Goal: Task Accomplishment & Management: Use online tool/utility

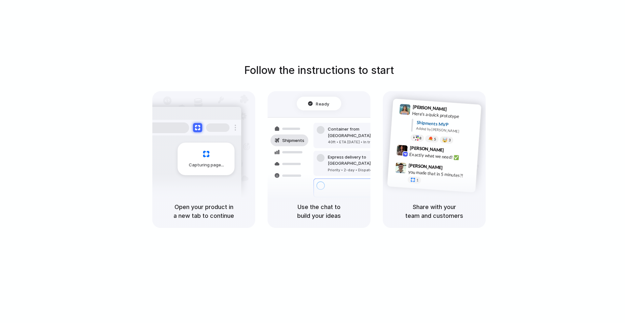
click at [471, 43] on div "Follow the instructions to start Capturing page Open your product in a new tab …" at bounding box center [319, 168] width 638 height 336
click at [305, 127] on div at bounding box center [290, 129] width 38 height 12
click at [315, 102] on div "Ready" at bounding box center [319, 103] width 22 height 7
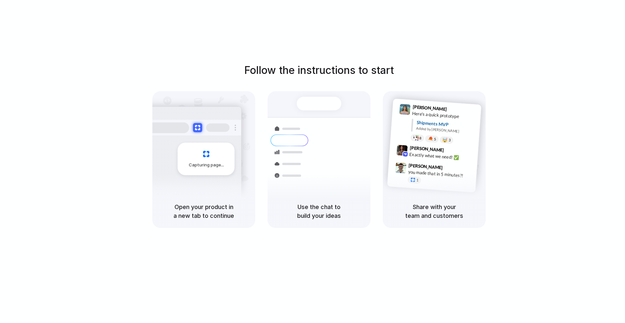
click at [203, 165] on span "Capturing page" at bounding box center [207, 165] width 36 height 7
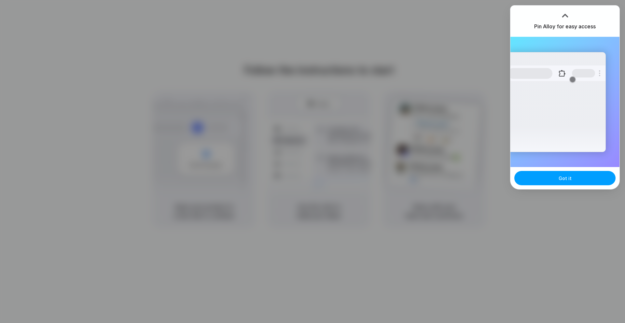
click at [569, 179] on span "Got it" at bounding box center [565, 178] width 13 height 7
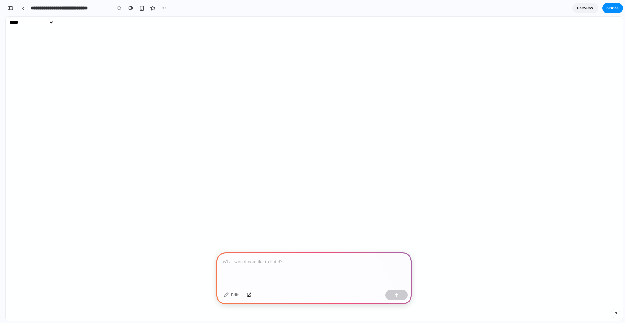
drag, startPoint x: 331, startPoint y: 273, endPoint x: 334, endPoint y: 153, distance: 119.2
click at [249, 272] on div at bounding box center [314, 269] width 195 height 35
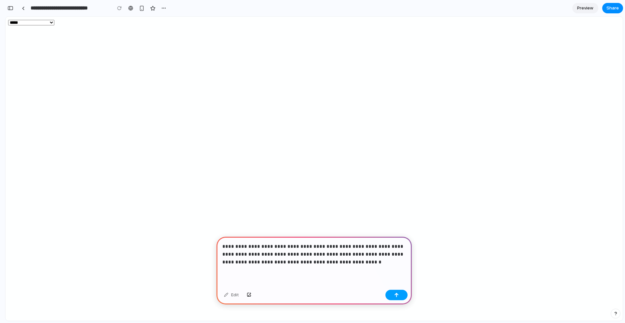
click at [396, 298] on button "button" at bounding box center [396, 295] width 22 height 10
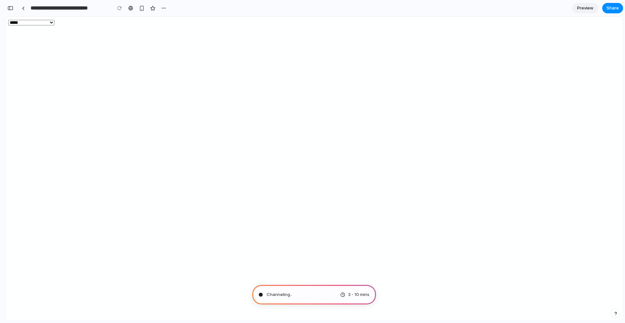
type input "**********"
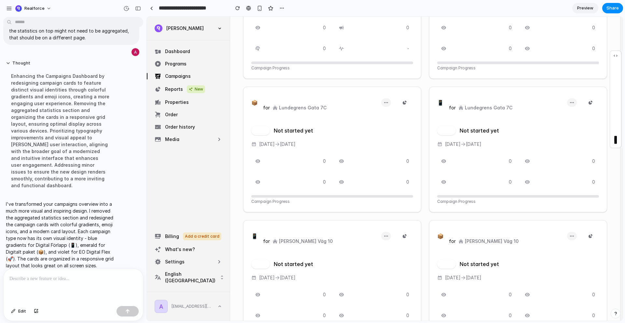
scroll to position [456, 0]
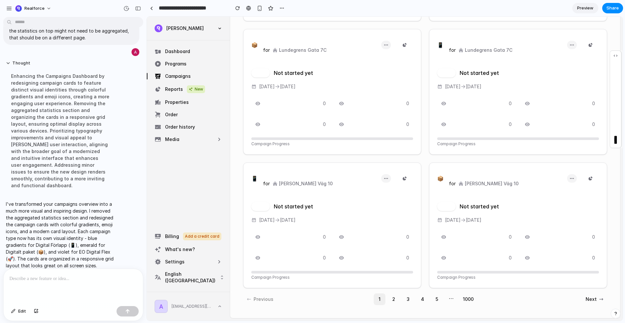
click at [592, 298] on span "Next" at bounding box center [591, 299] width 11 height 8
click at [590, 300] on span "Next" at bounding box center [591, 299] width 11 height 8
drag, startPoint x: 397, startPoint y: 297, endPoint x: 397, endPoint y: 177, distance: 119.5
click at [397, 296] on button "2" at bounding box center [394, 299] width 12 height 12
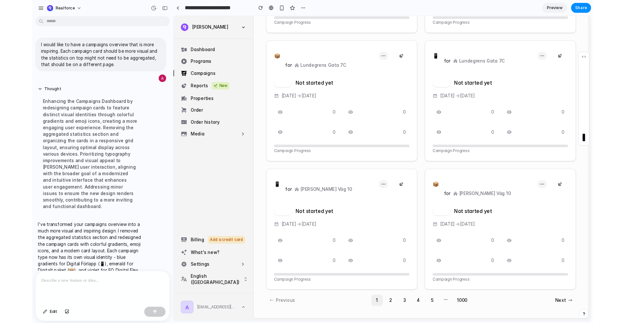
scroll to position [443, 0]
